Goal: Transaction & Acquisition: Download file/media

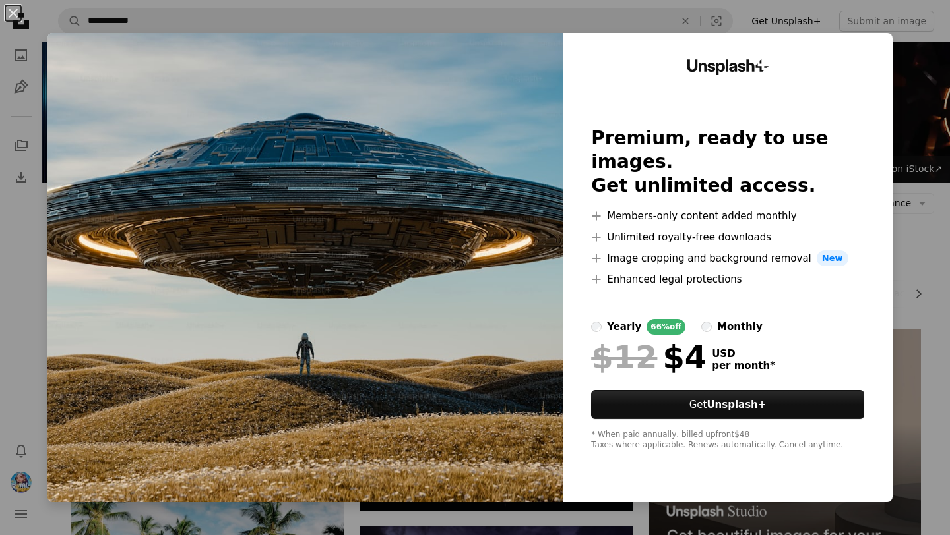
scroll to position [371, 0]
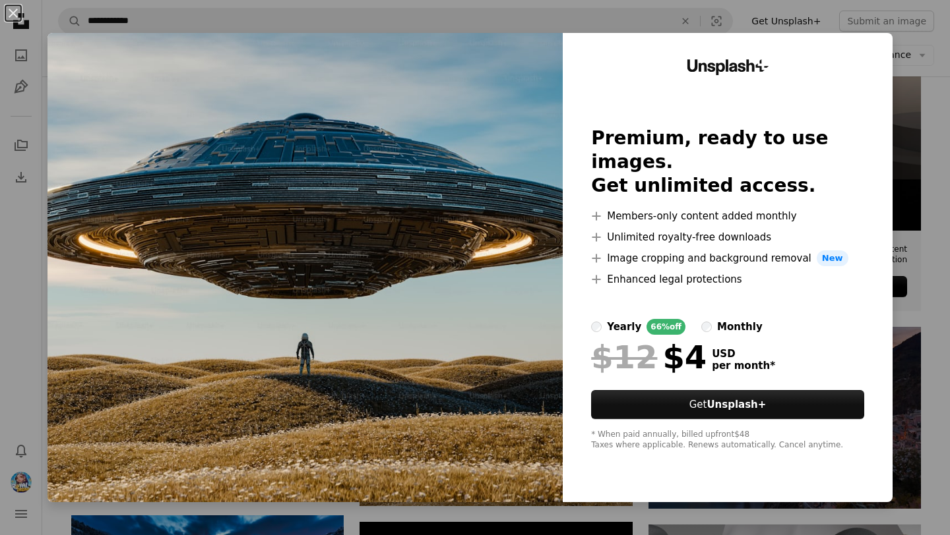
click at [485, 456] on img at bounding box center [304, 267] width 515 height 469
click at [495, 419] on img at bounding box center [304, 267] width 515 height 469
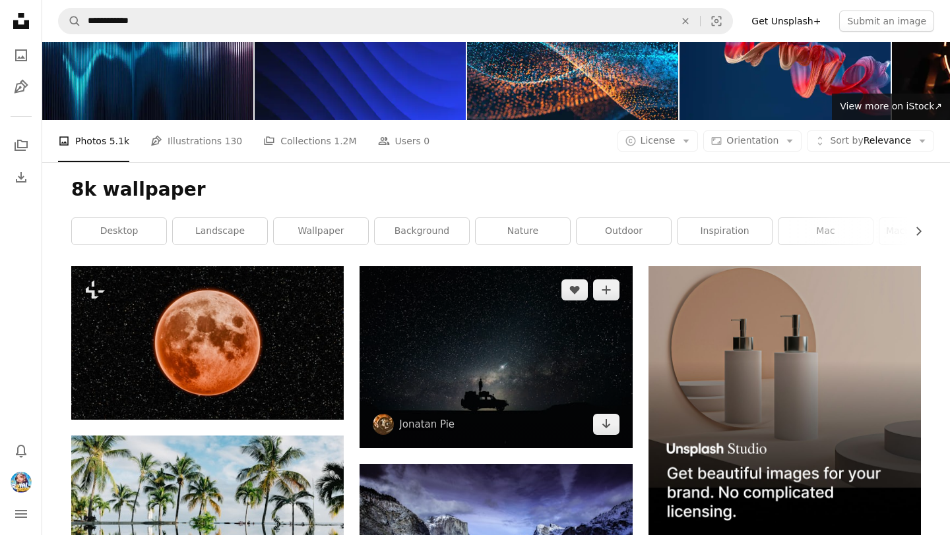
scroll to position [65, 0]
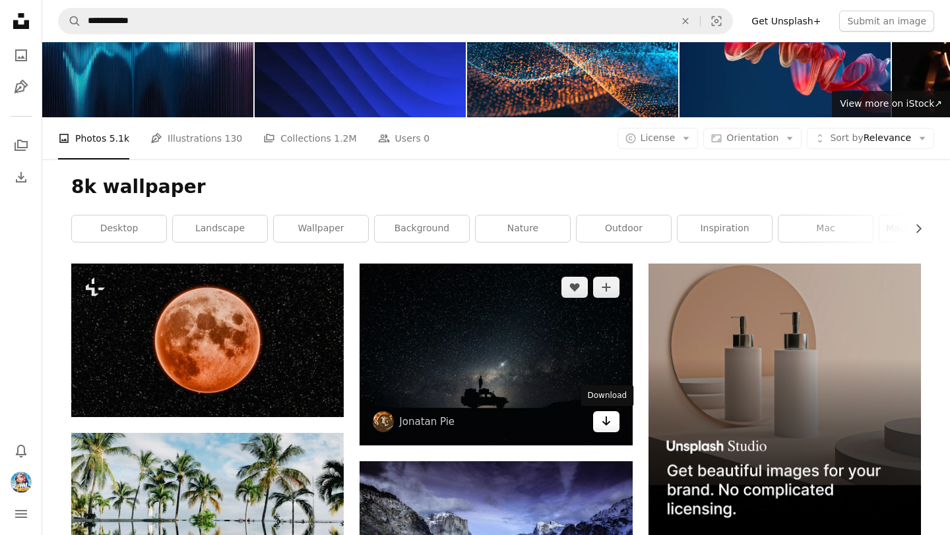
click at [610, 425] on icon "Arrow pointing down" at bounding box center [606, 421] width 11 height 16
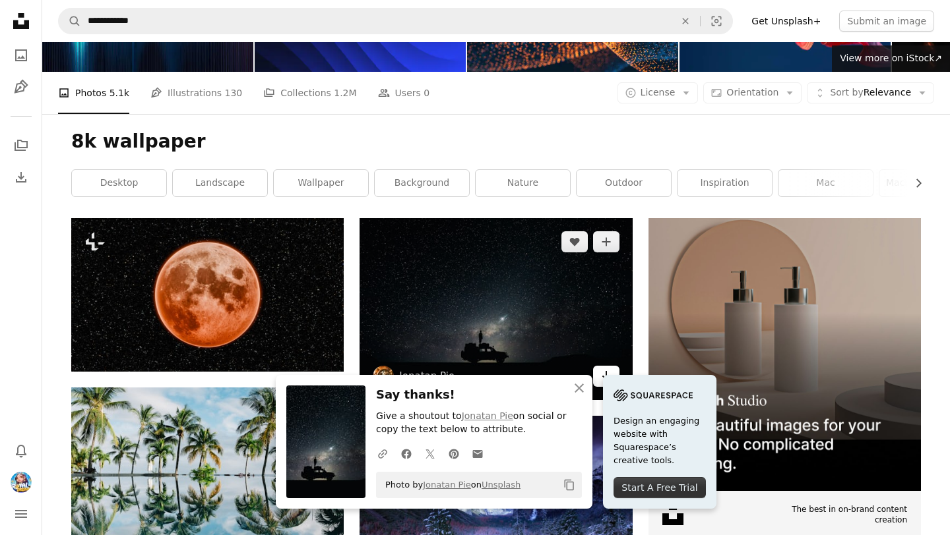
scroll to position [114, 0]
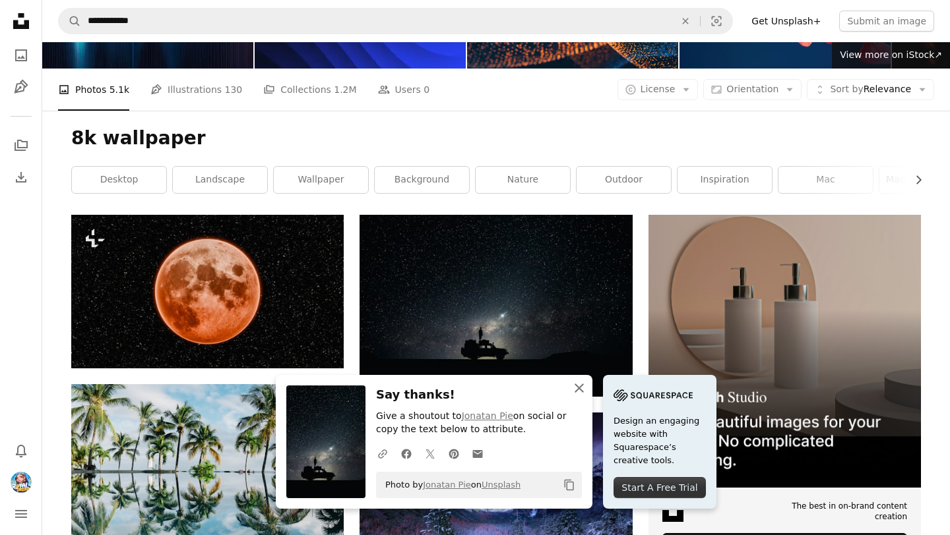
click at [579, 389] on icon "button" at bounding box center [578, 388] width 9 height 9
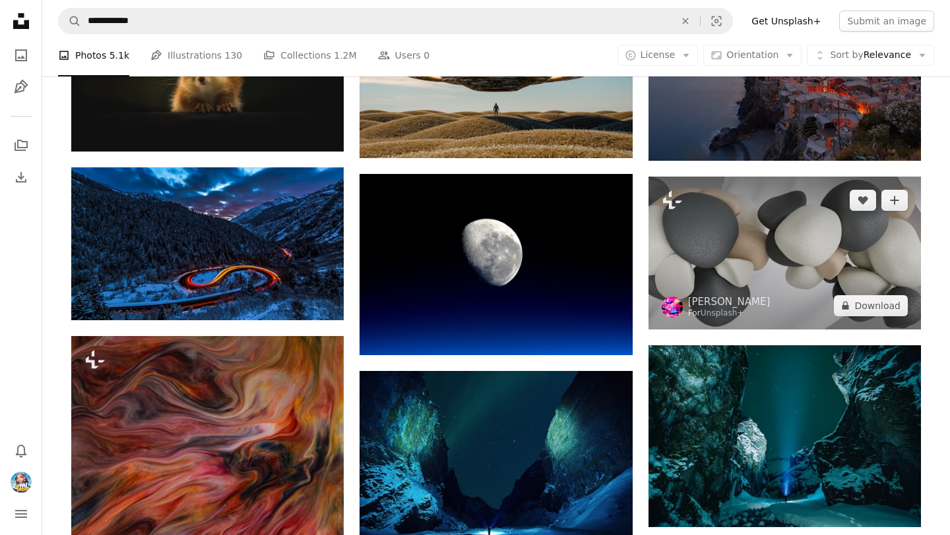
scroll to position [721, 0]
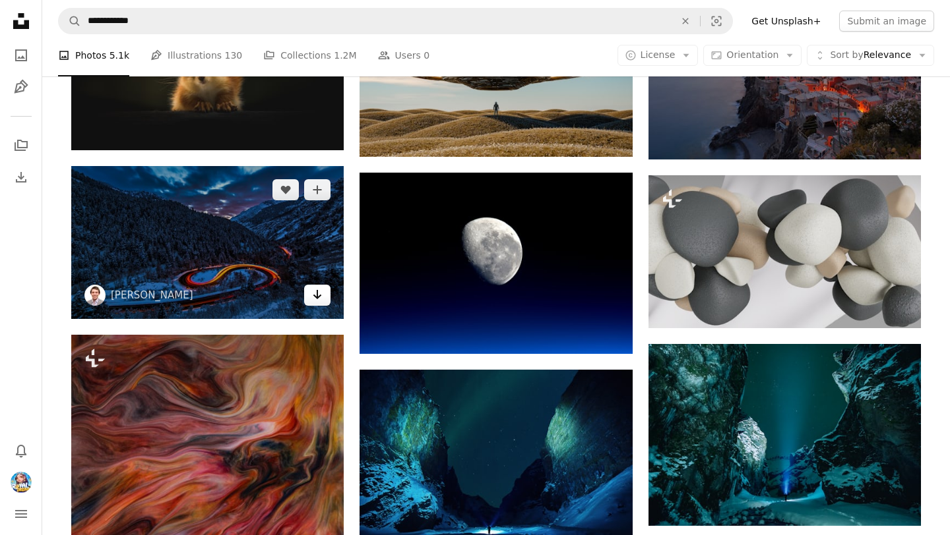
click at [311, 300] on link "Arrow pointing down" at bounding box center [317, 295] width 26 height 21
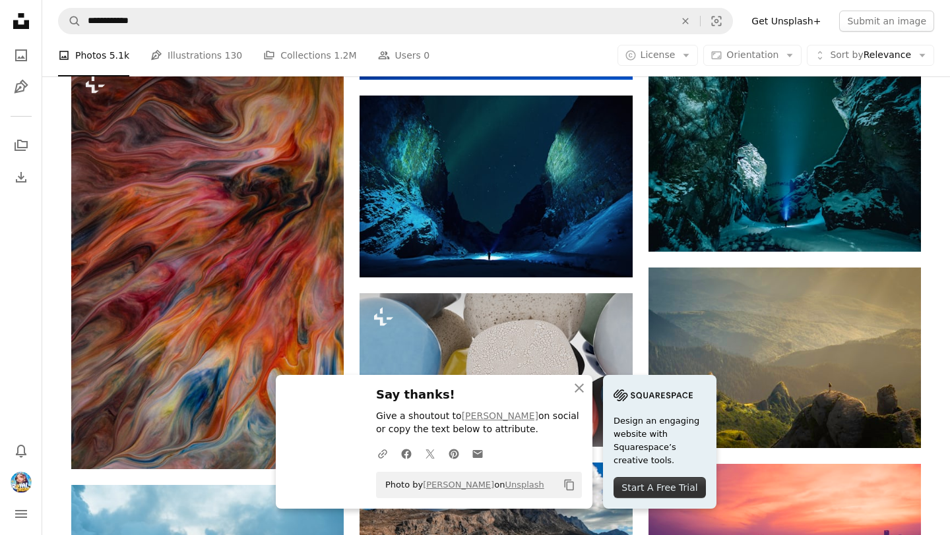
scroll to position [999, 0]
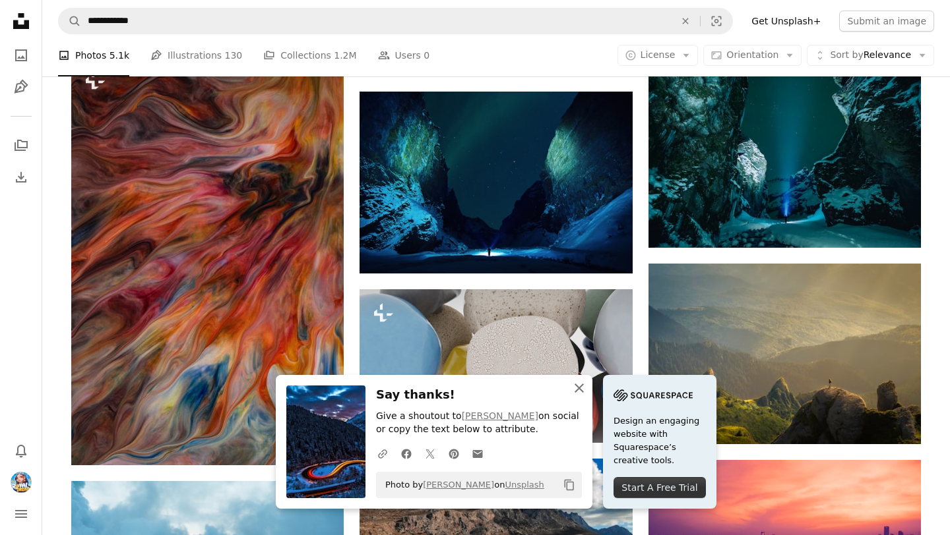
click at [576, 391] on icon "button" at bounding box center [578, 388] width 9 height 9
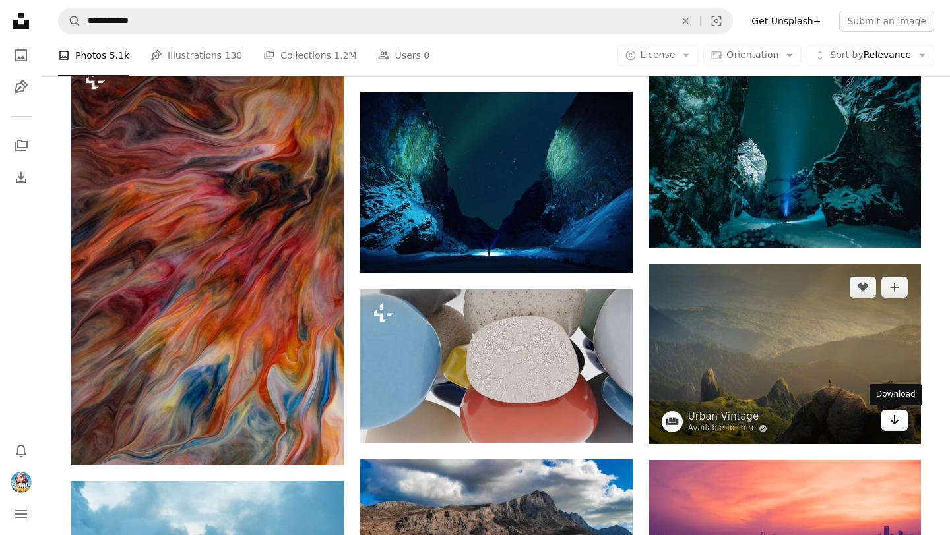
click at [901, 427] on link "Arrow pointing down" at bounding box center [894, 420] width 26 height 21
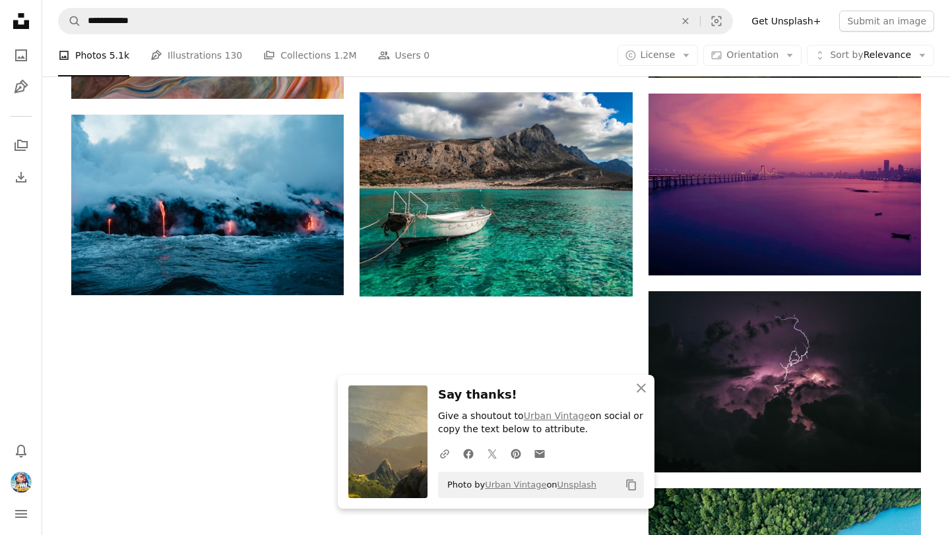
scroll to position [1378, 0]
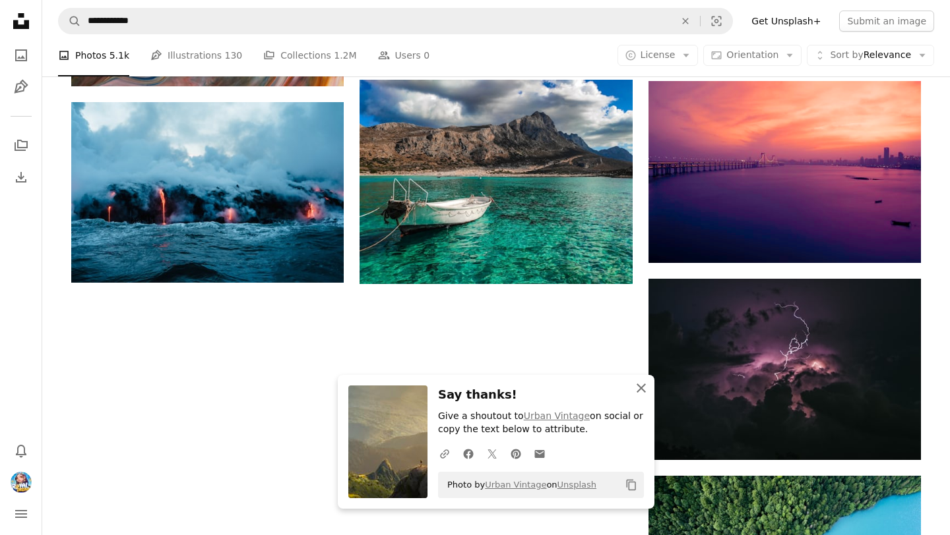
click at [644, 389] on icon "An X shape" at bounding box center [641, 388] width 16 height 16
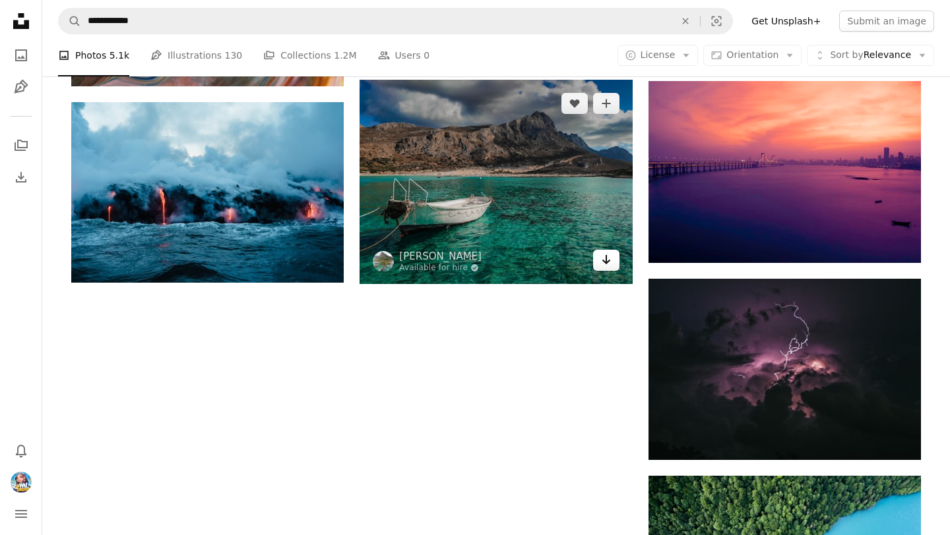
click at [611, 265] on icon "Arrow pointing down" at bounding box center [606, 260] width 11 height 16
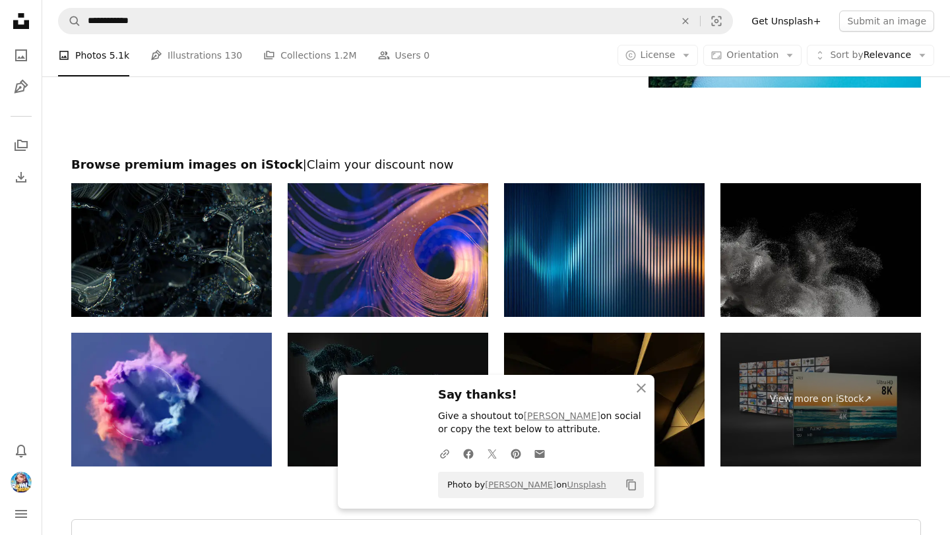
scroll to position [1920, 0]
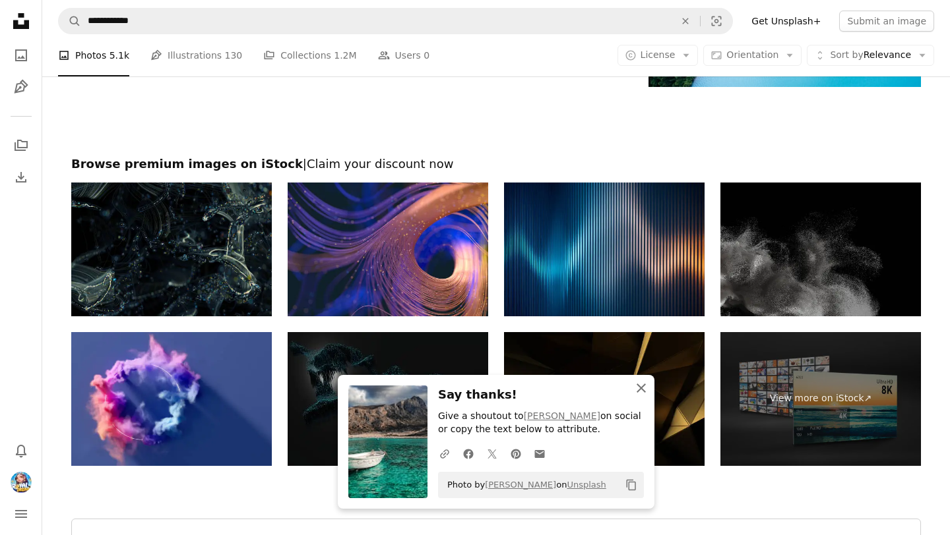
click at [640, 390] on icon "An X shape" at bounding box center [641, 388] width 16 height 16
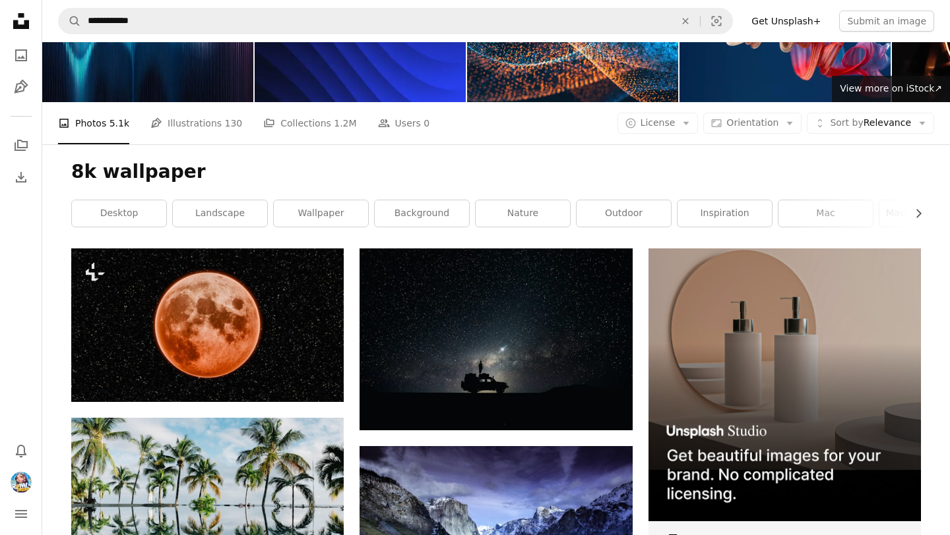
scroll to position [0, 0]
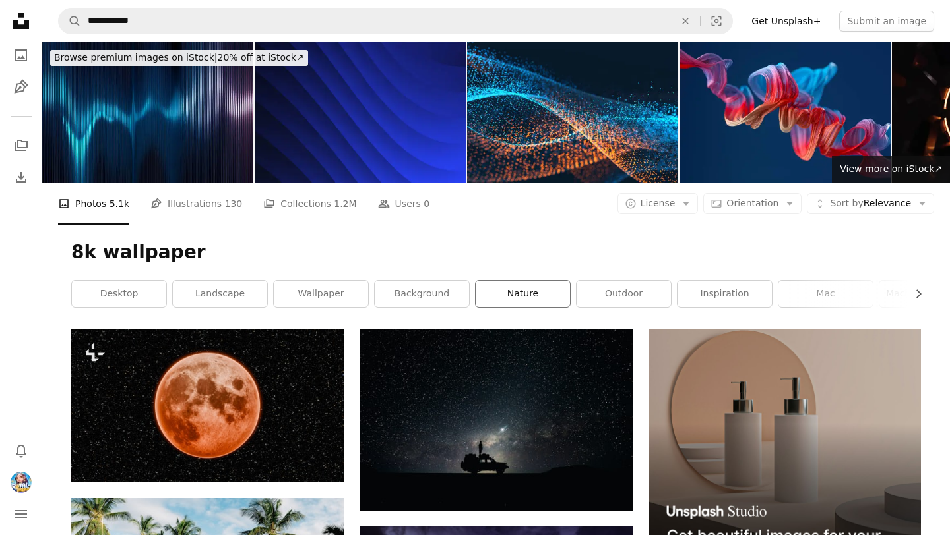
click at [550, 293] on link "nature" at bounding box center [522, 294] width 94 height 26
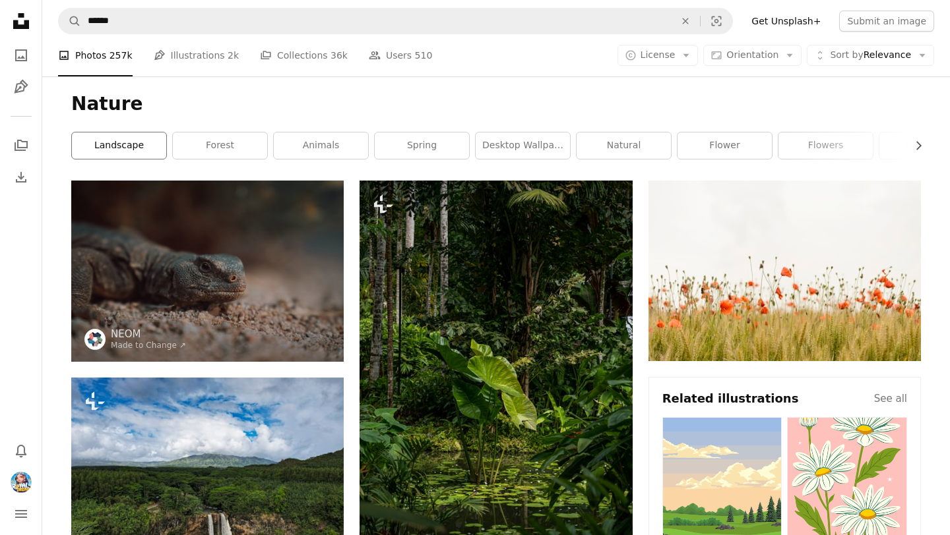
click at [147, 148] on link "landscape" at bounding box center [119, 146] width 94 height 26
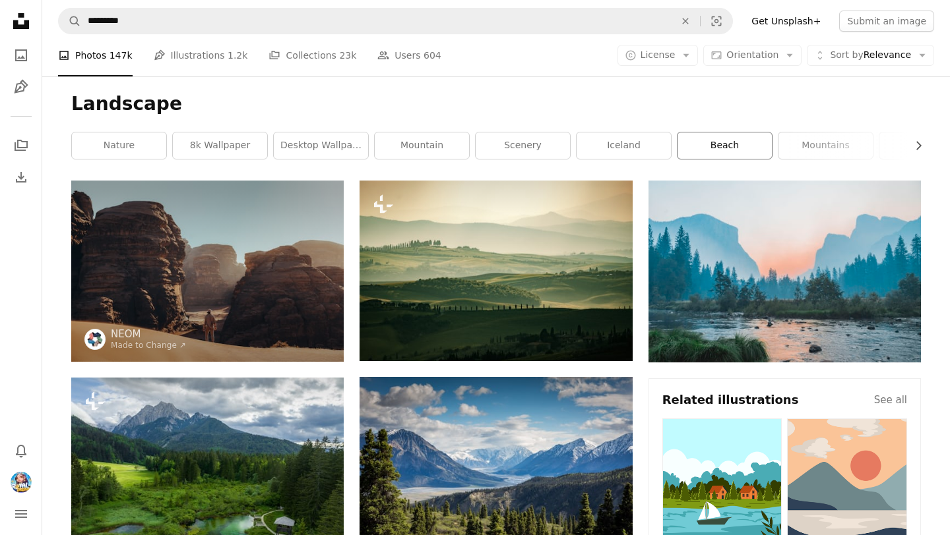
click at [750, 144] on link "beach" at bounding box center [724, 146] width 94 height 26
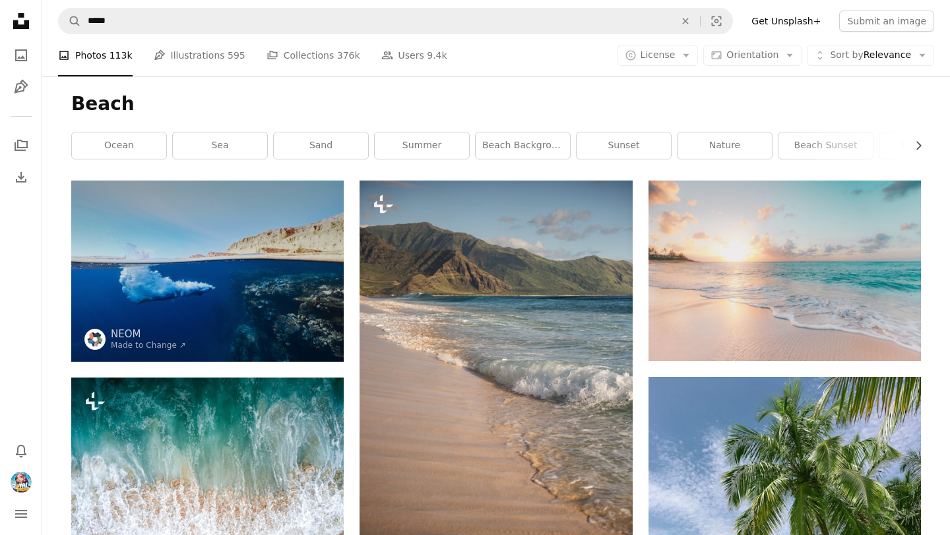
click at [652, 117] on div "Beach Chevron right ocean sea sand summer beach background [GEOGRAPHIC_DATA] su…" at bounding box center [495, 128] width 881 height 104
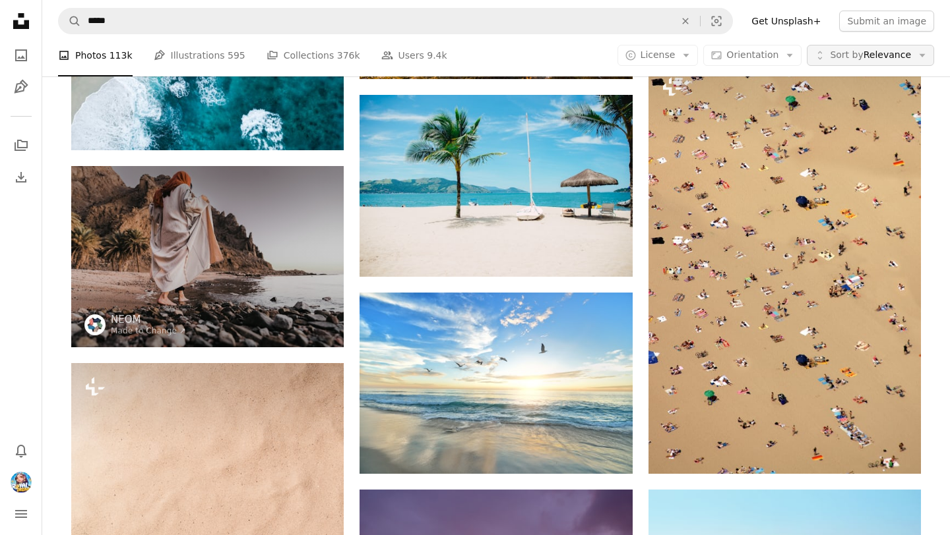
scroll to position [1317, 0]
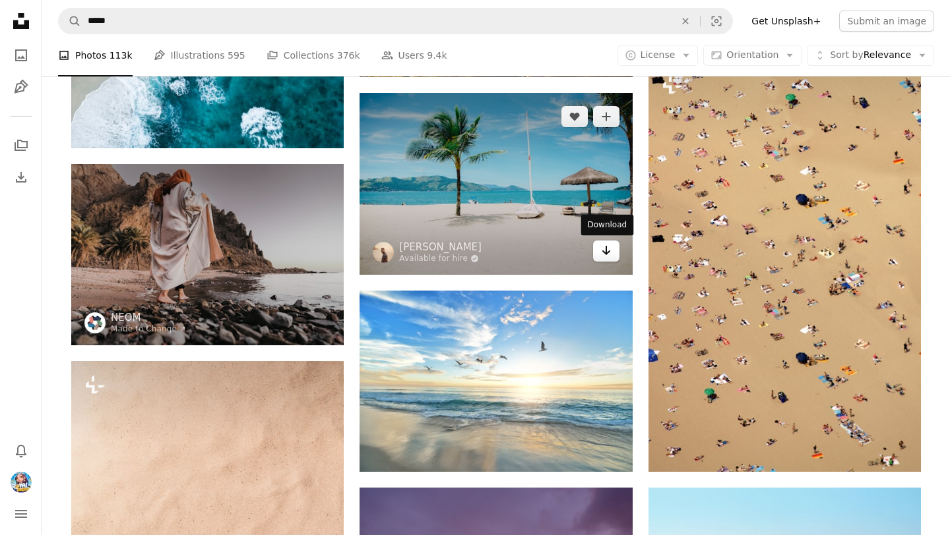
click at [603, 254] on icon "Arrow pointing down" at bounding box center [606, 251] width 11 height 16
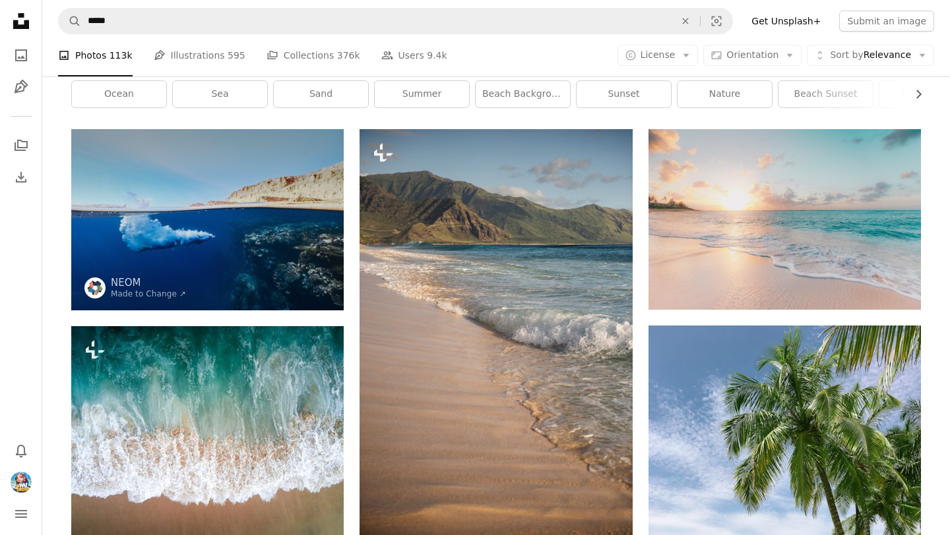
scroll to position [0, 0]
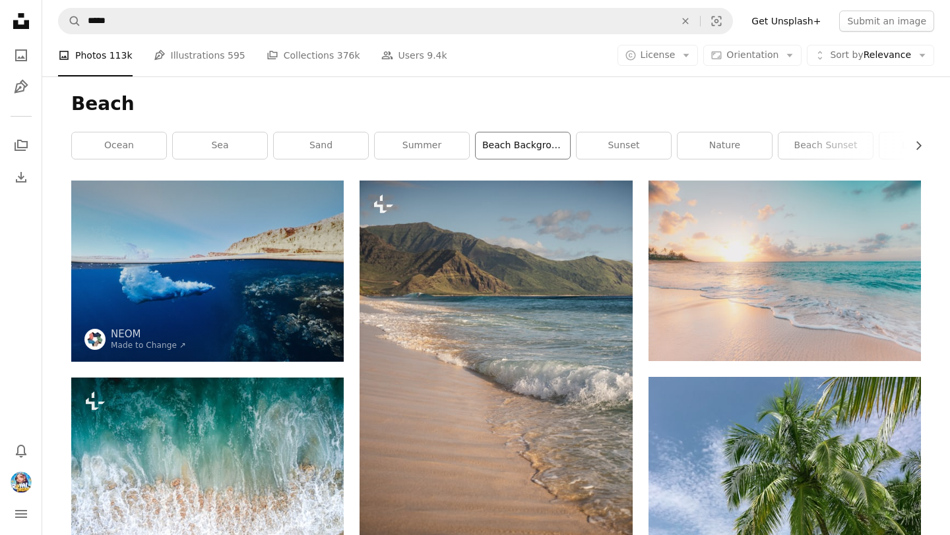
click at [549, 142] on link "beach background" at bounding box center [522, 146] width 94 height 26
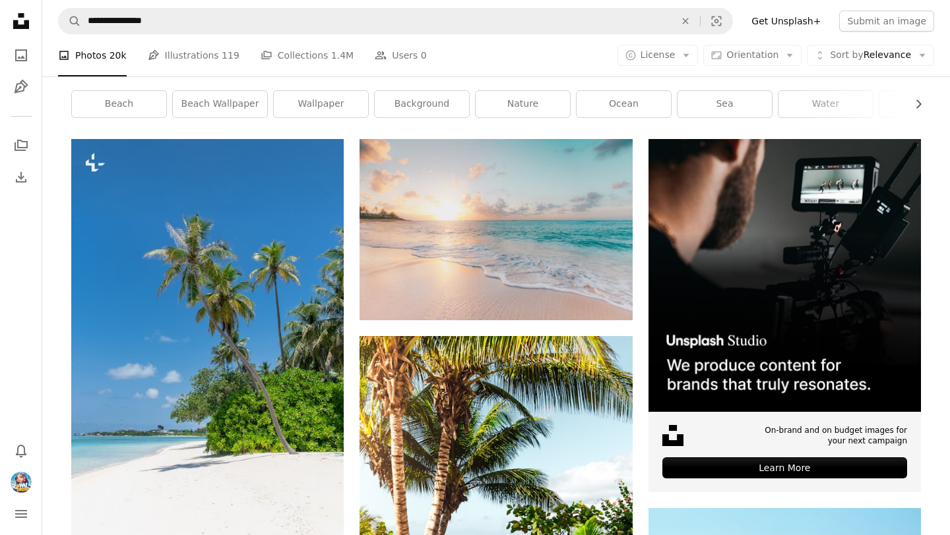
scroll to position [187, 0]
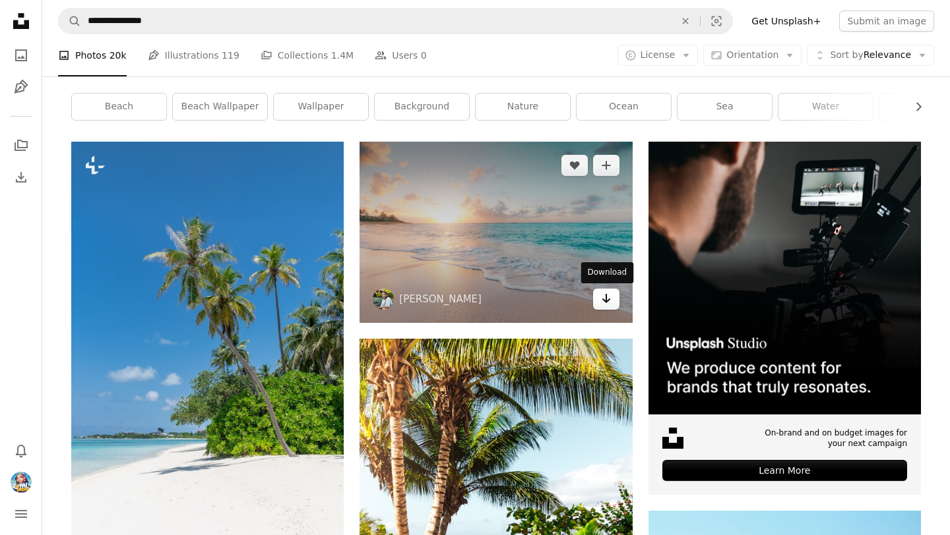
click at [611, 304] on link "Arrow pointing down" at bounding box center [606, 299] width 26 height 21
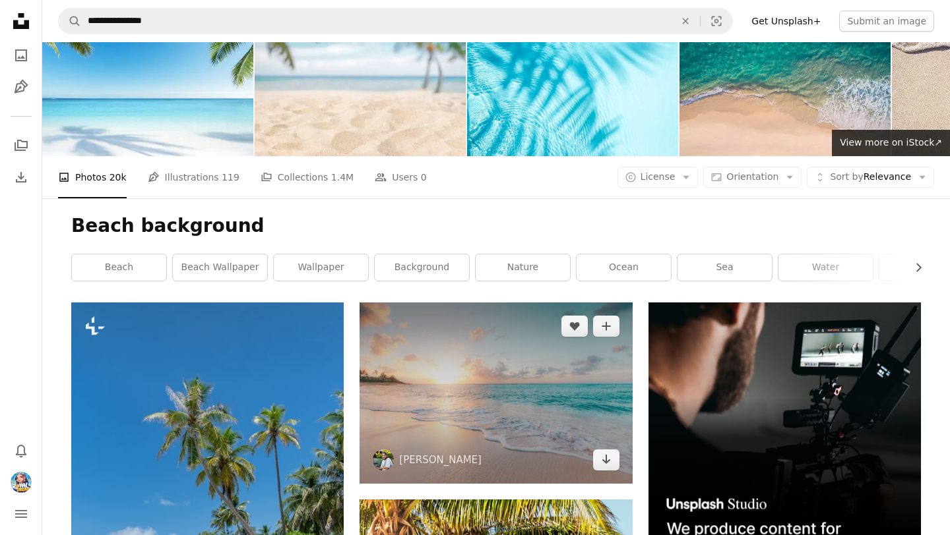
scroll to position [0, 0]
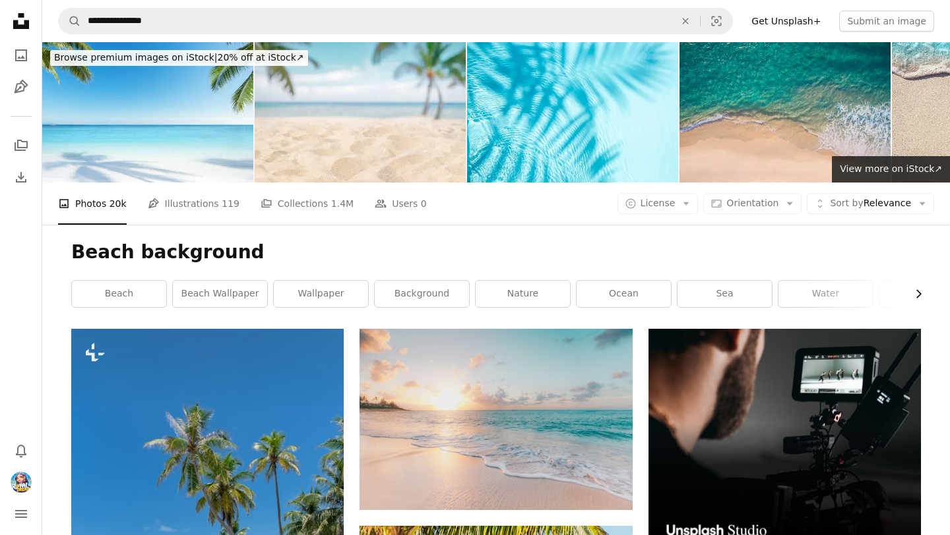
click at [916, 297] on icon "Chevron right" at bounding box center [917, 293] width 13 height 13
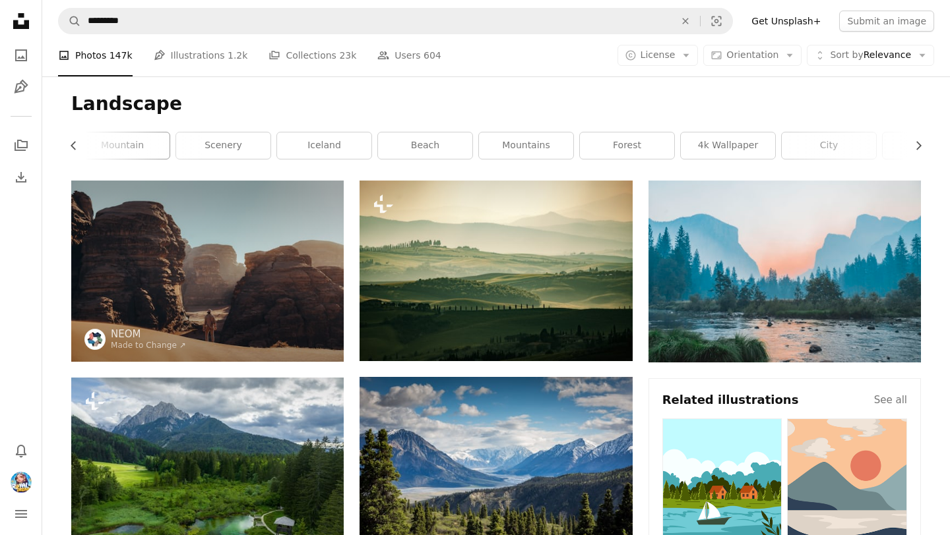
scroll to position [0, 356]
click at [695, 145] on link "4k wallpaper" at bounding box center [671, 146] width 94 height 26
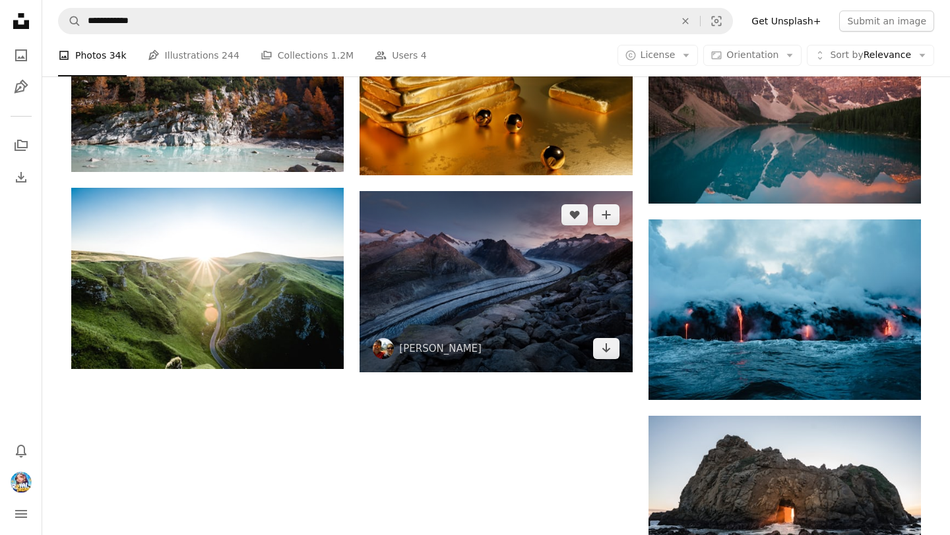
scroll to position [1282, 0]
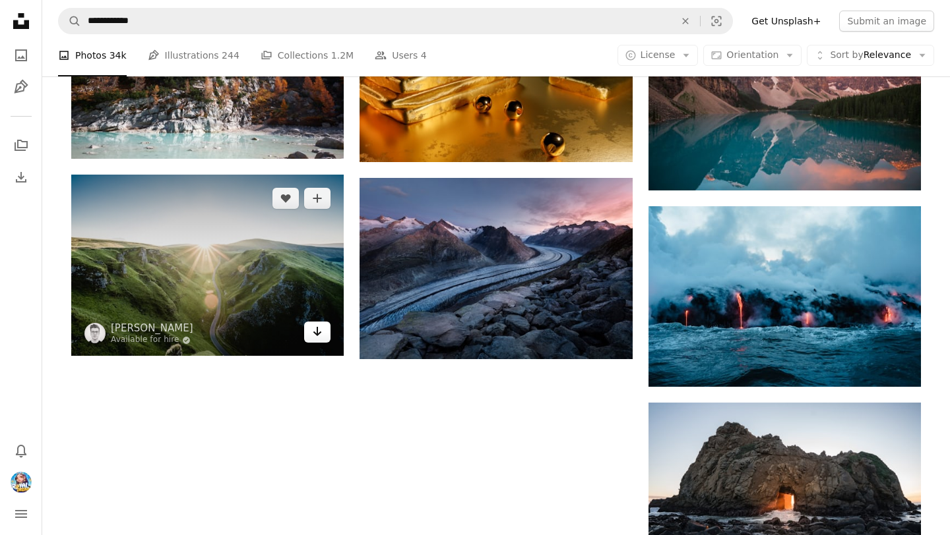
click at [323, 328] on link "Arrow pointing down" at bounding box center [317, 332] width 26 height 21
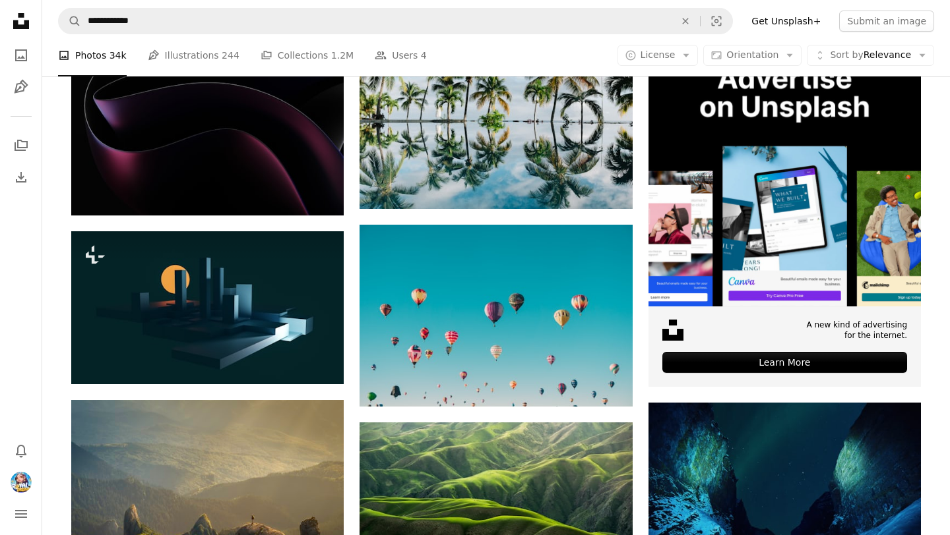
scroll to position [0, 0]
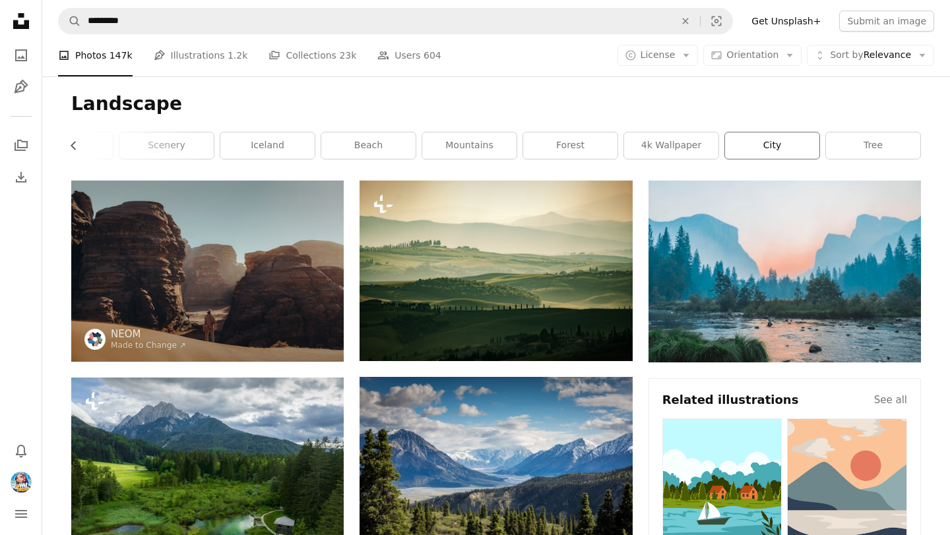
click at [789, 141] on link "city" at bounding box center [772, 146] width 94 height 26
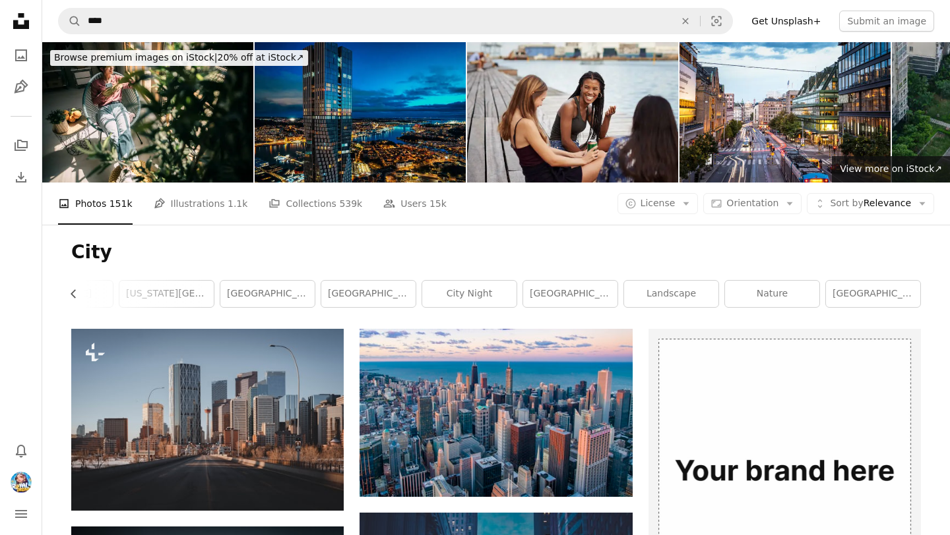
click at [398, 146] on img at bounding box center [360, 112] width 211 height 140
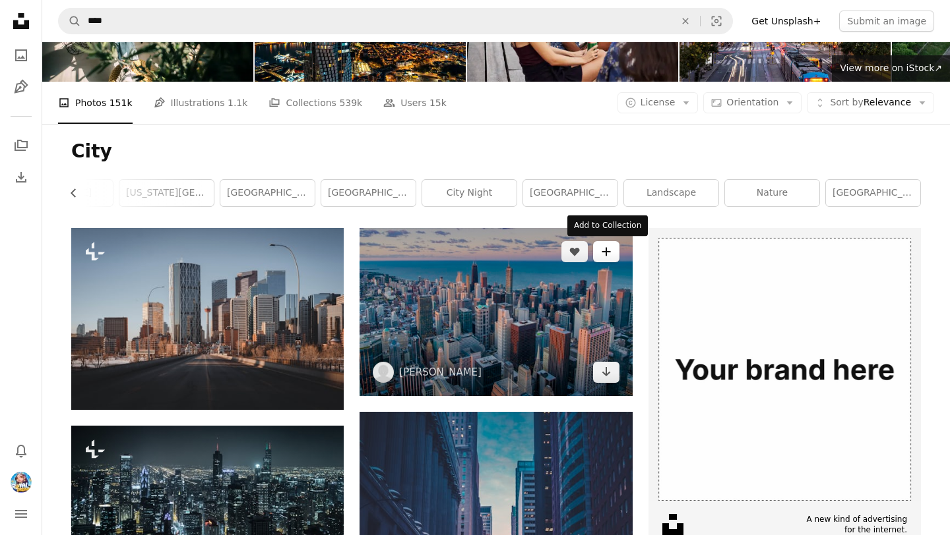
scroll to position [102, 0]
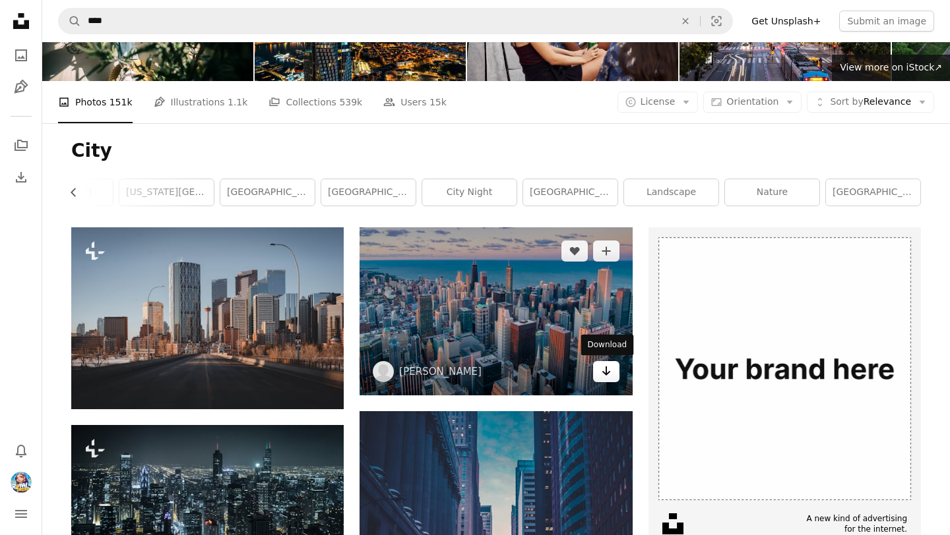
click at [611, 375] on icon "Arrow pointing down" at bounding box center [606, 371] width 11 height 16
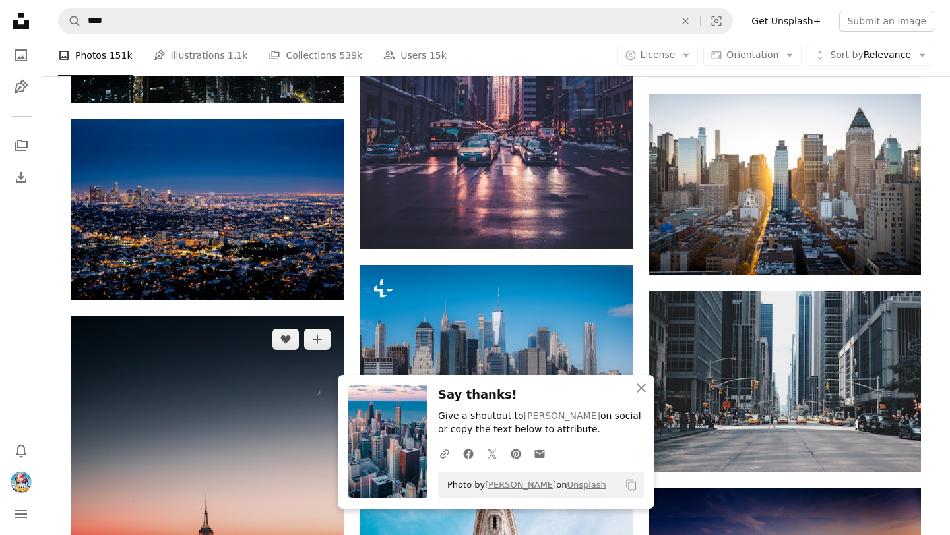
scroll to position [609, 0]
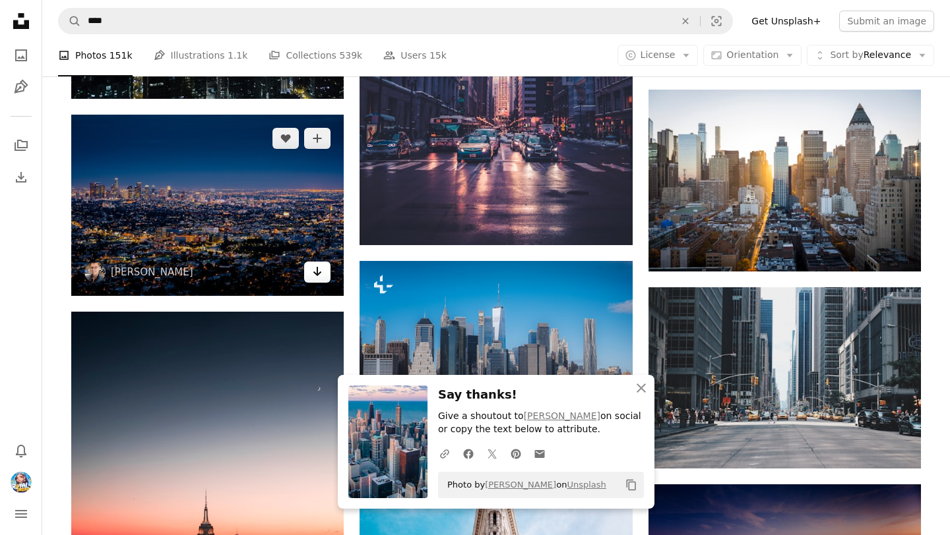
click at [316, 281] on link "Arrow pointing down" at bounding box center [317, 272] width 26 height 21
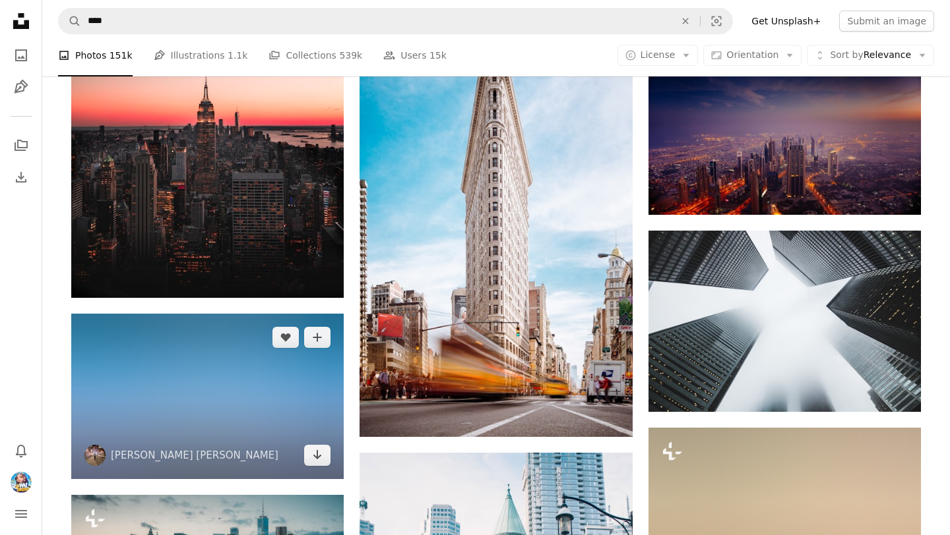
scroll to position [1035, 0]
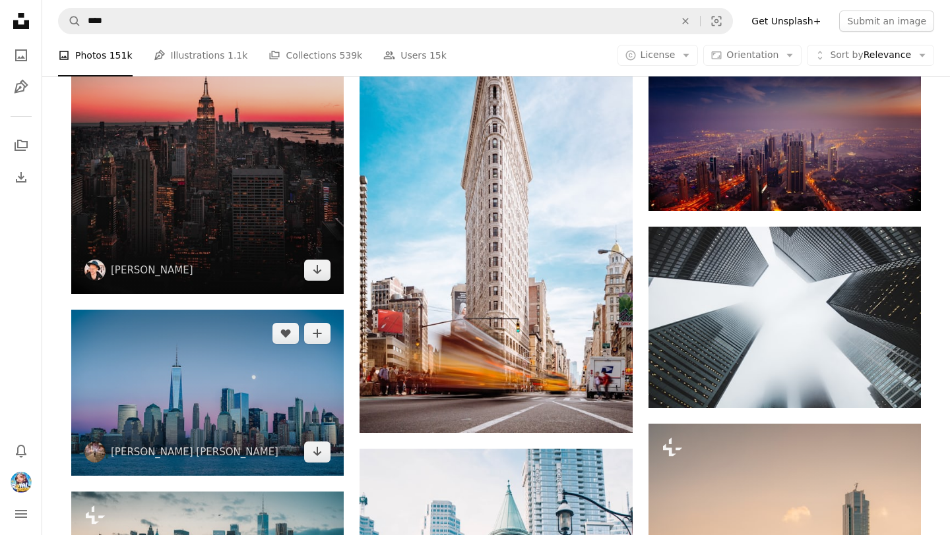
click at [323, 280] on link "Arrow pointing down" at bounding box center [317, 270] width 26 height 21
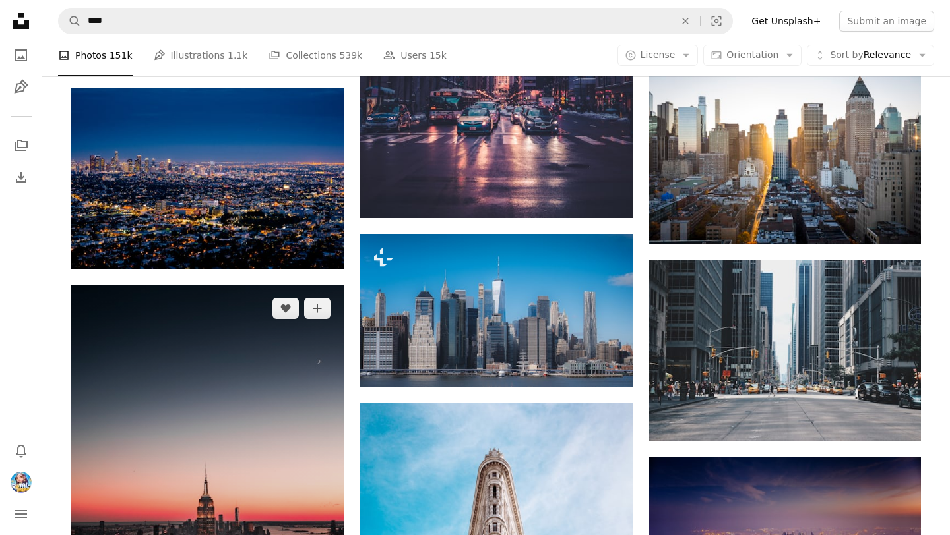
scroll to position [0, 0]
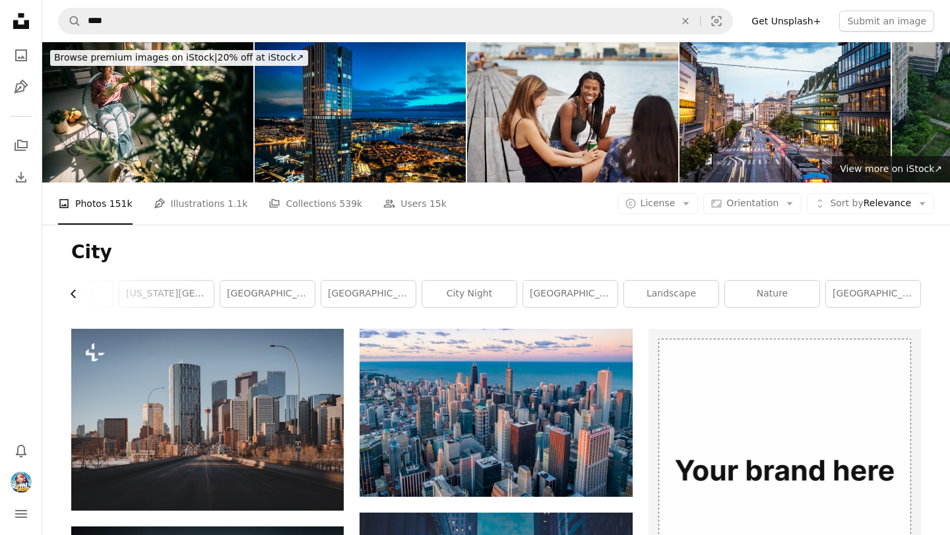
click at [72, 290] on icon "Chevron left" at bounding box center [73, 293] width 13 height 13
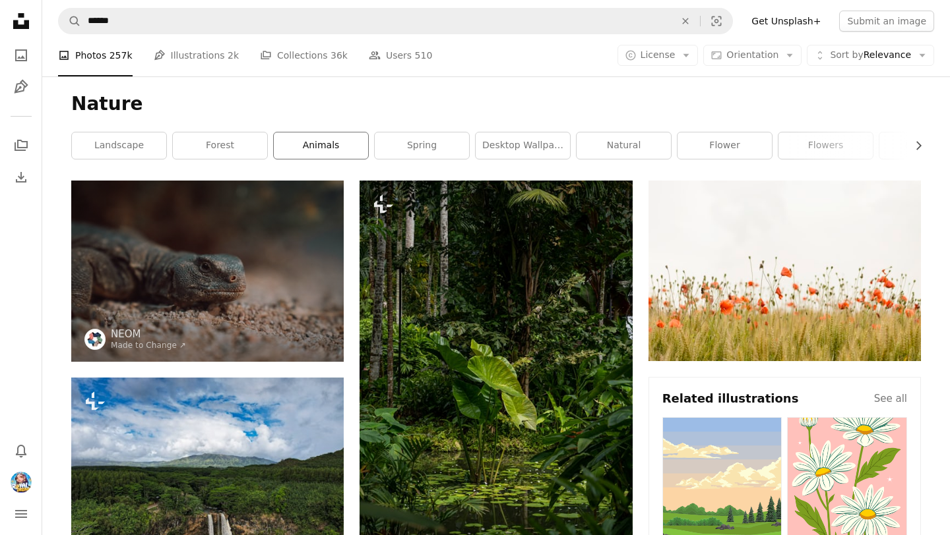
click at [320, 144] on link "animals" at bounding box center [321, 146] width 94 height 26
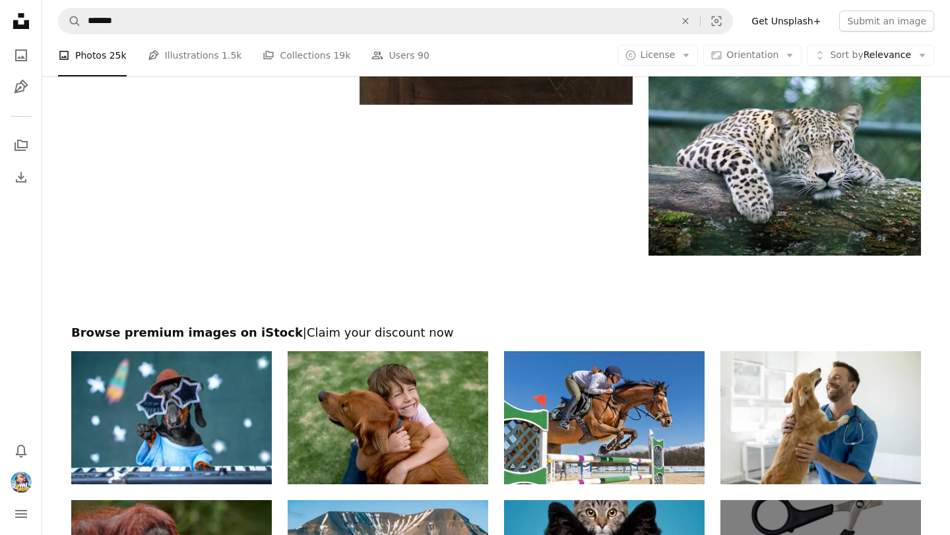
scroll to position [2612, 0]
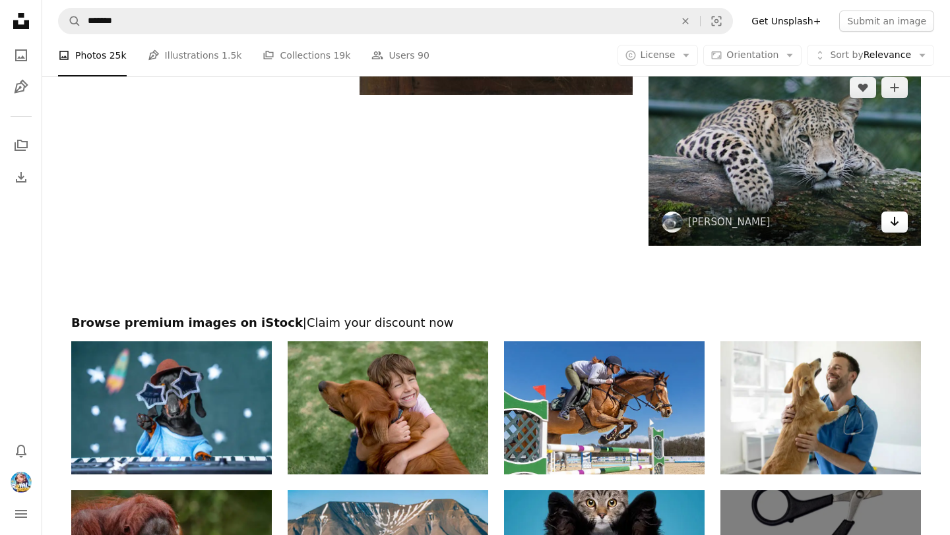
click at [893, 222] on icon "Arrow pointing down" at bounding box center [894, 222] width 11 height 16
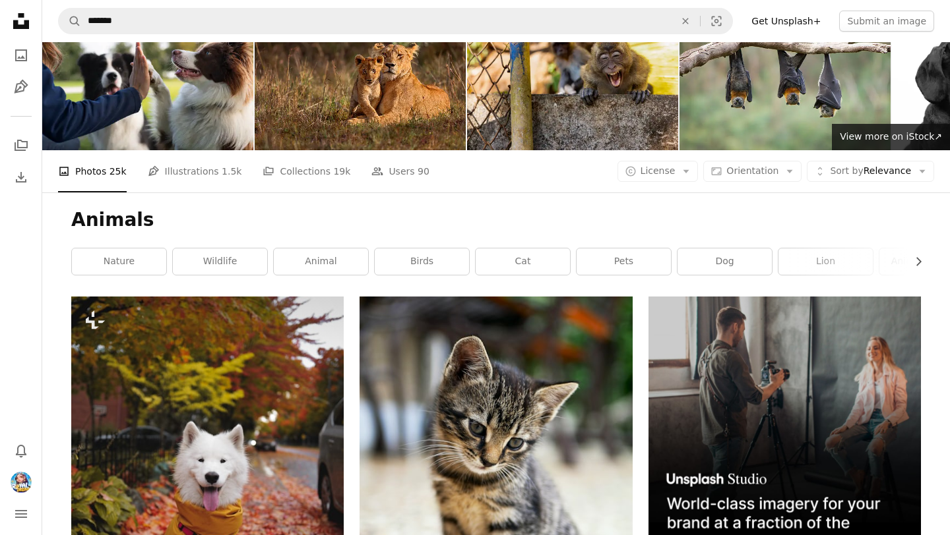
scroll to position [0, 0]
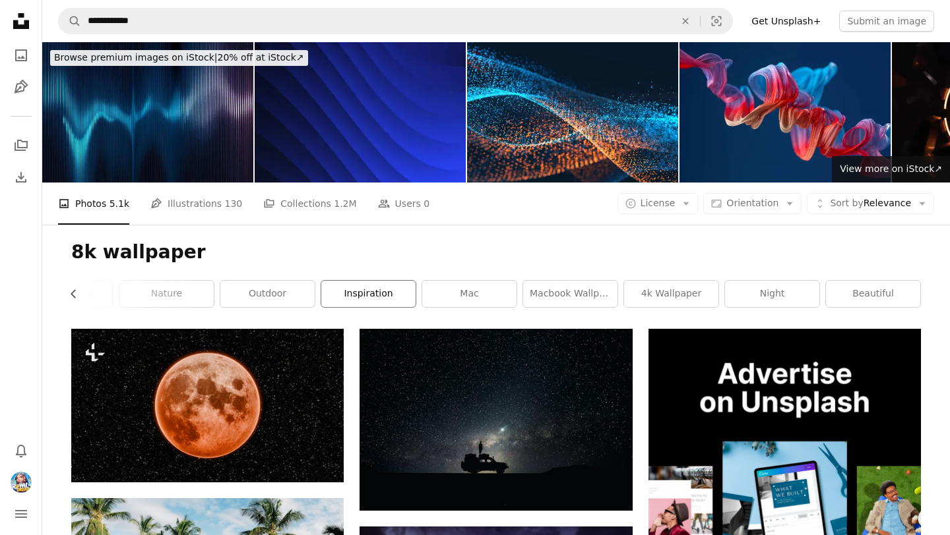
scroll to position [1, 0]
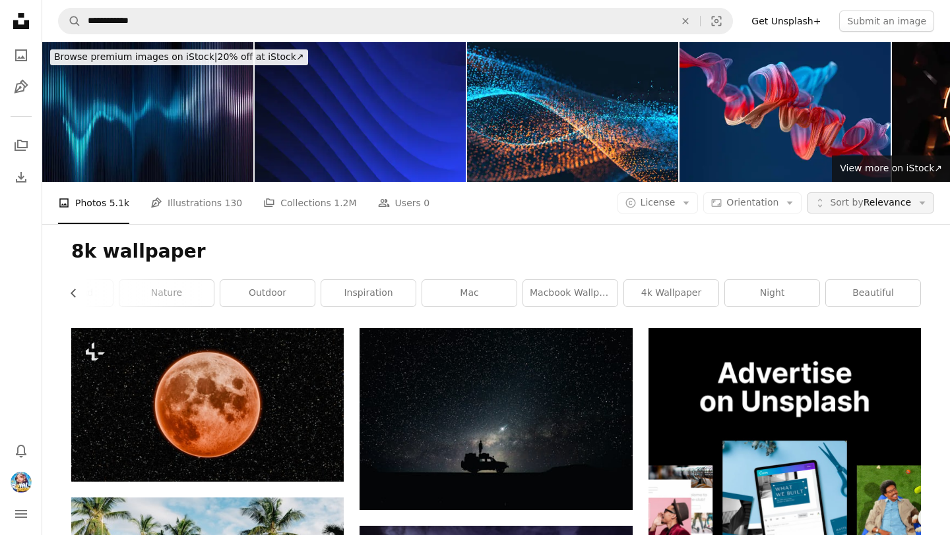
click at [899, 203] on span "Sort by Relevance" at bounding box center [870, 202] width 81 height 13
click at [865, 289] on link "beautiful" at bounding box center [873, 293] width 94 height 26
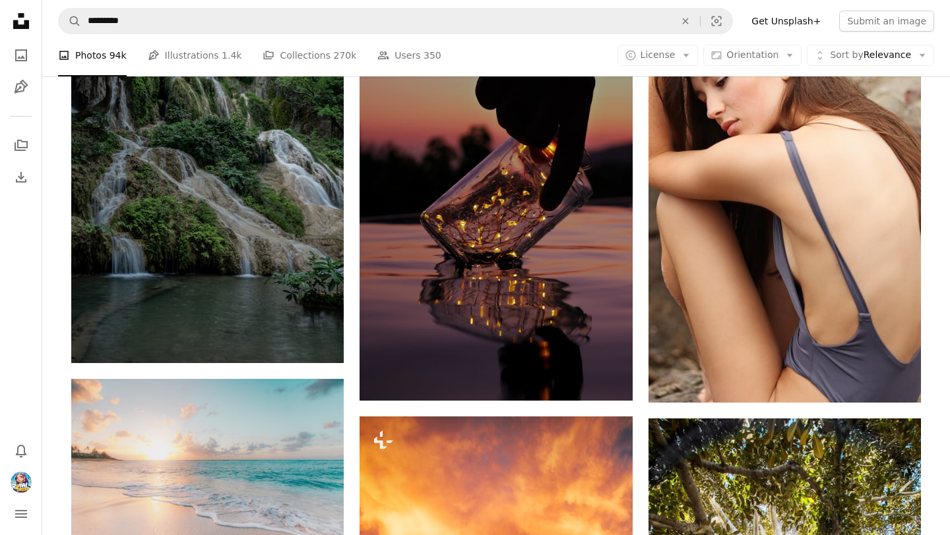
scroll to position [1087, 0]
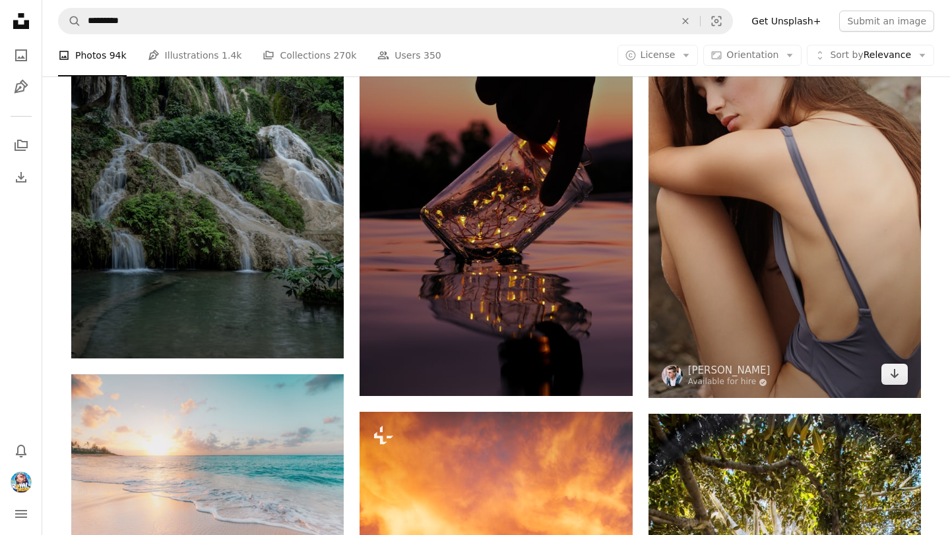
click at [756, 312] on img at bounding box center [784, 193] width 272 height 409
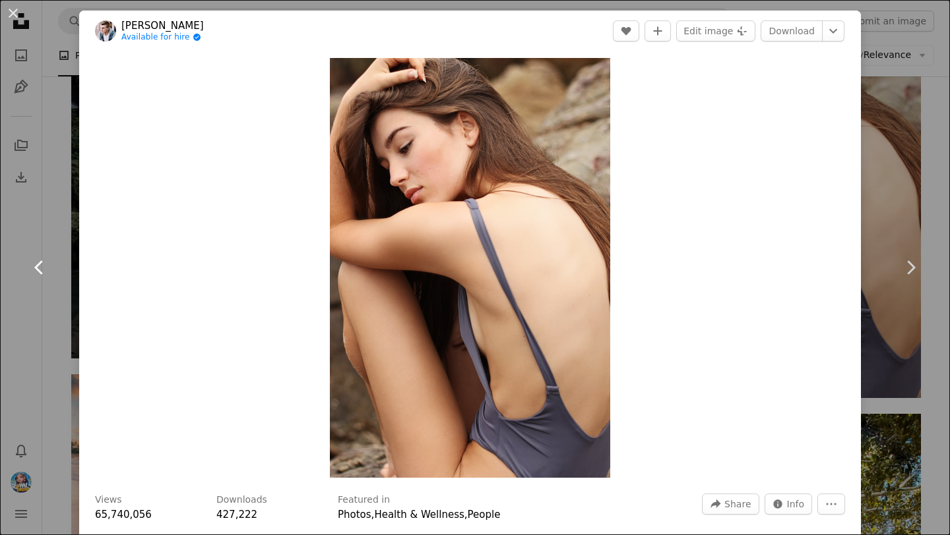
click at [39, 253] on link "Chevron left" at bounding box center [39, 267] width 79 height 127
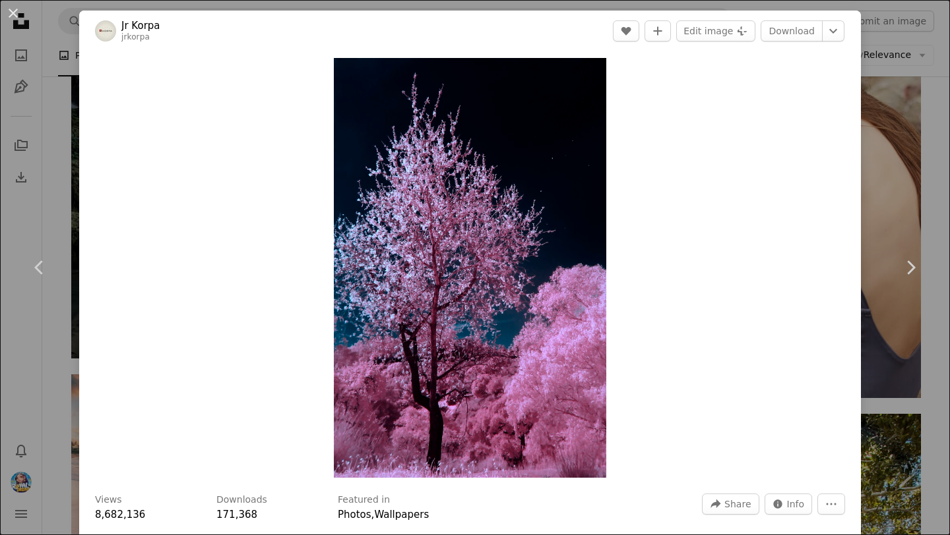
click at [45, 195] on div "An X shape Chevron left Chevron right Jr Korpa jrkorpa A heart A plus sign Edit…" at bounding box center [475, 267] width 950 height 535
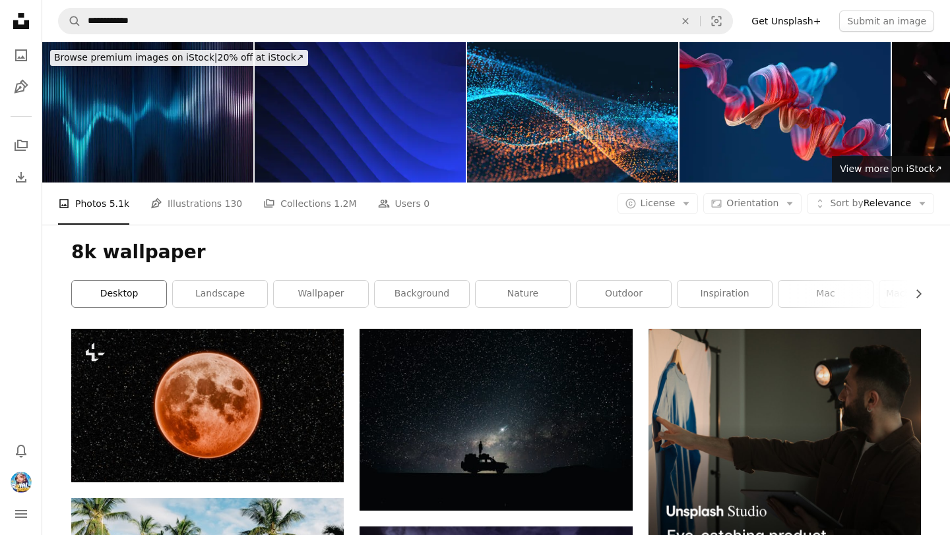
click at [135, 295] on link "desktop" at bounding box center [119, 294] width 94 height 26
